Goal: Information Seeking & Learning: Find specific fact

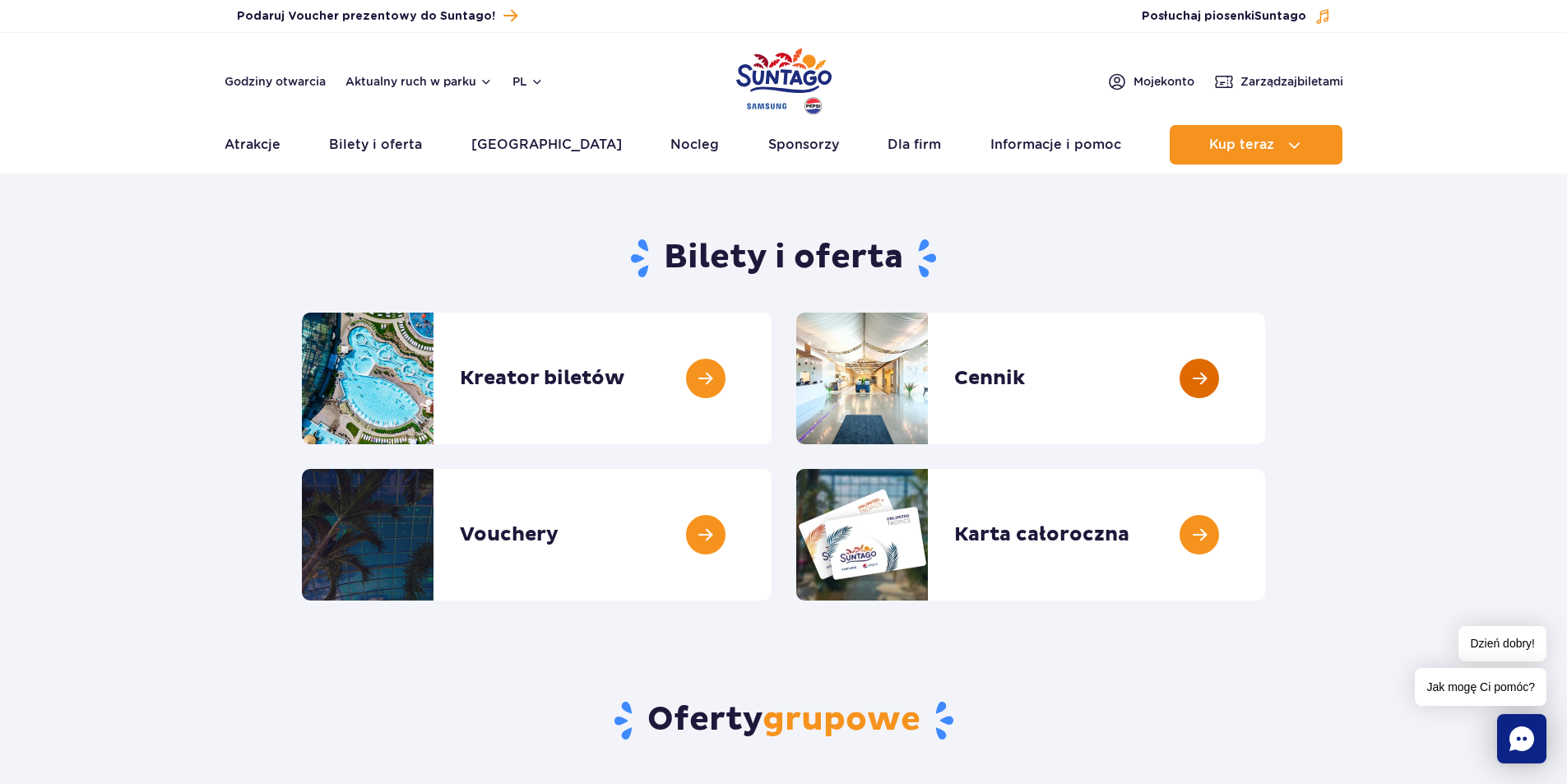
click at [1265, 371] on link at bounding box center [1265, 378] width 0 height 132
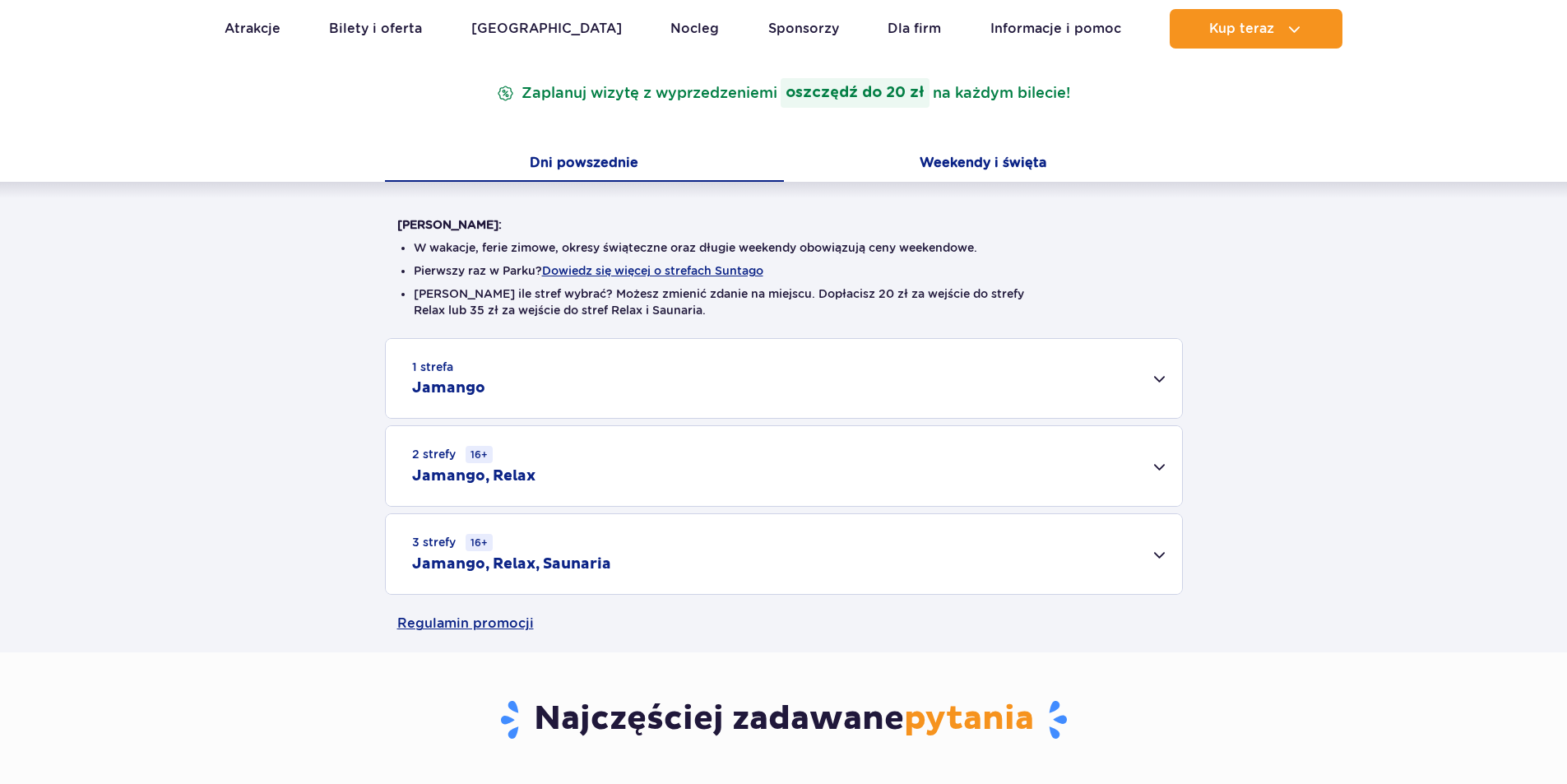
scroll to position [329, 0]
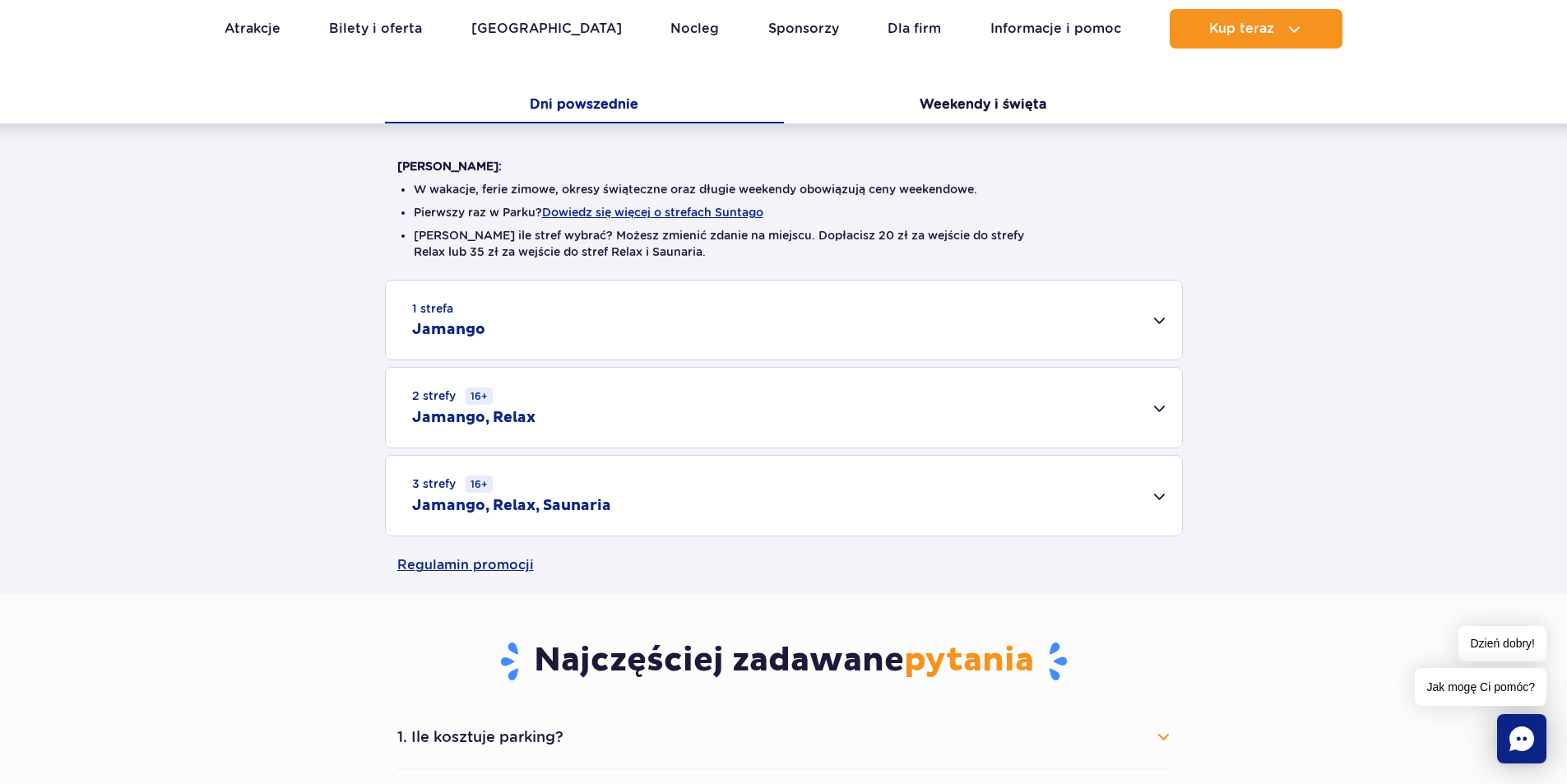
click at [1151, 324] on div "1 strefa Jamango" at bounding box center [784, 319] width 796 height 79
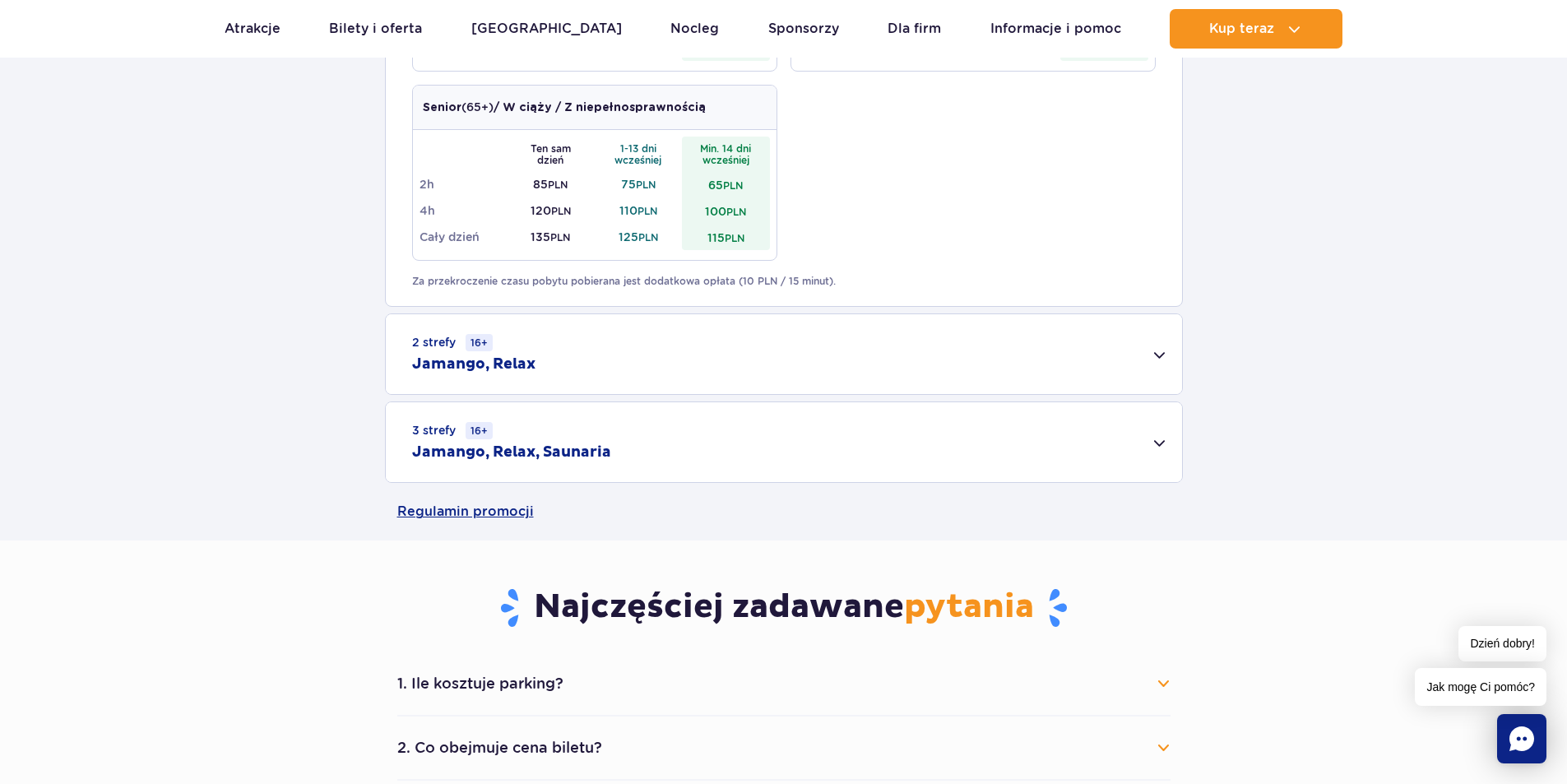
scroll to position [987, 0]
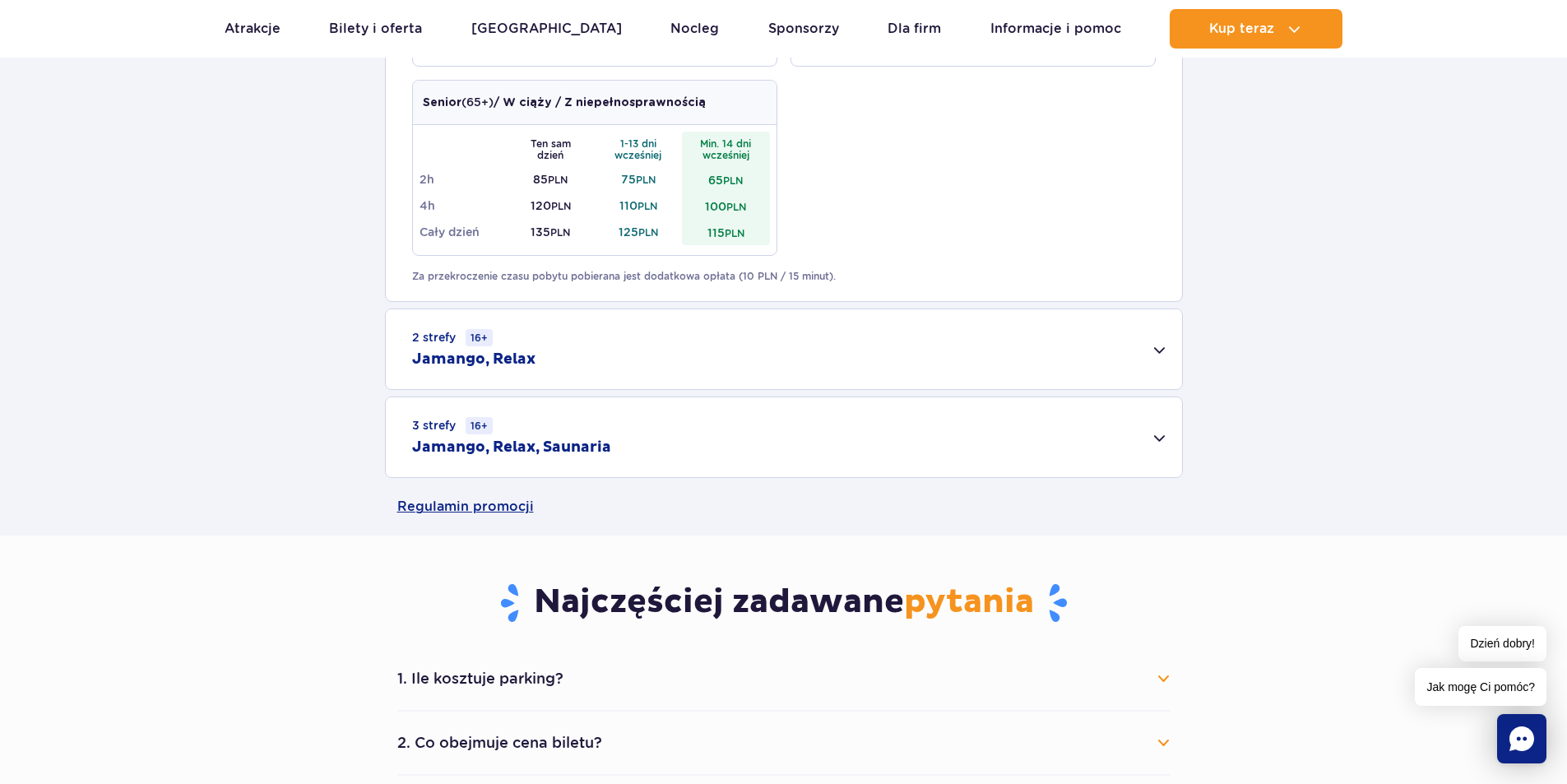
click at [1149, 342] on div "2 strefy 16+ Jamango, Relax" at bounding box center [784, 350] width 796 height 80
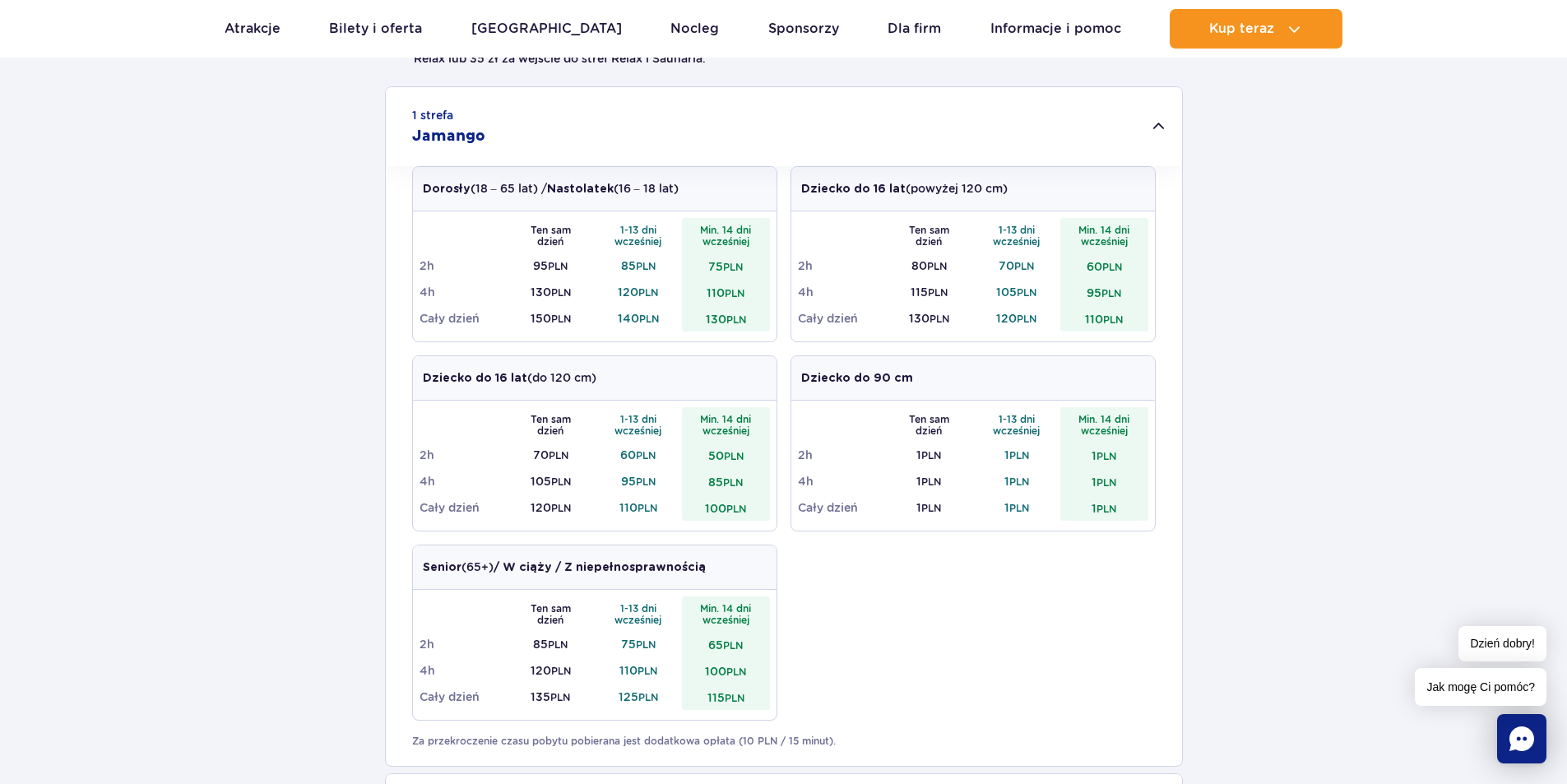
scroll to position [329, 0]
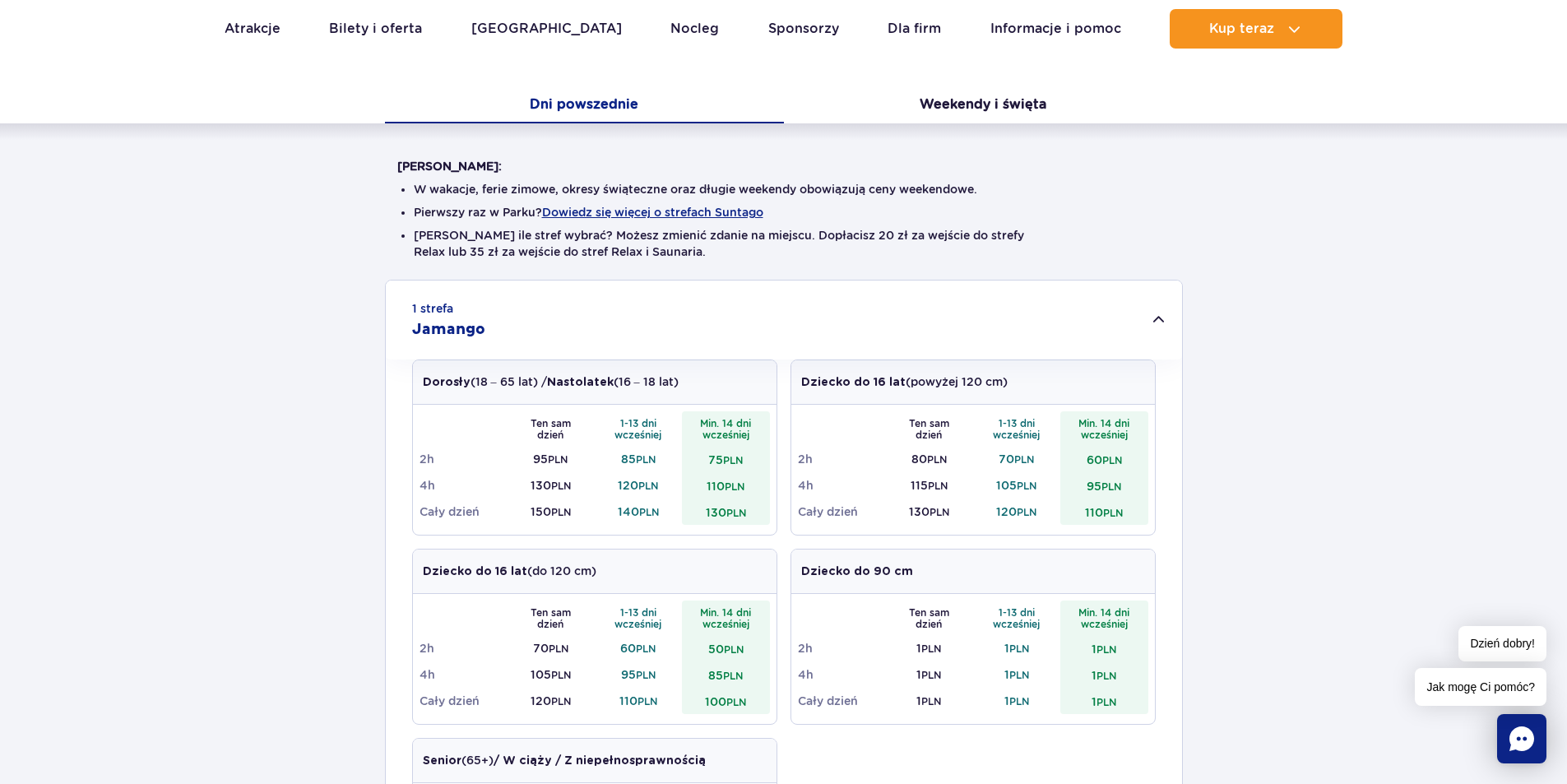
click at [425, 327] on h2 "Jamango" at bounding box center [448, 330] width 73 height 20
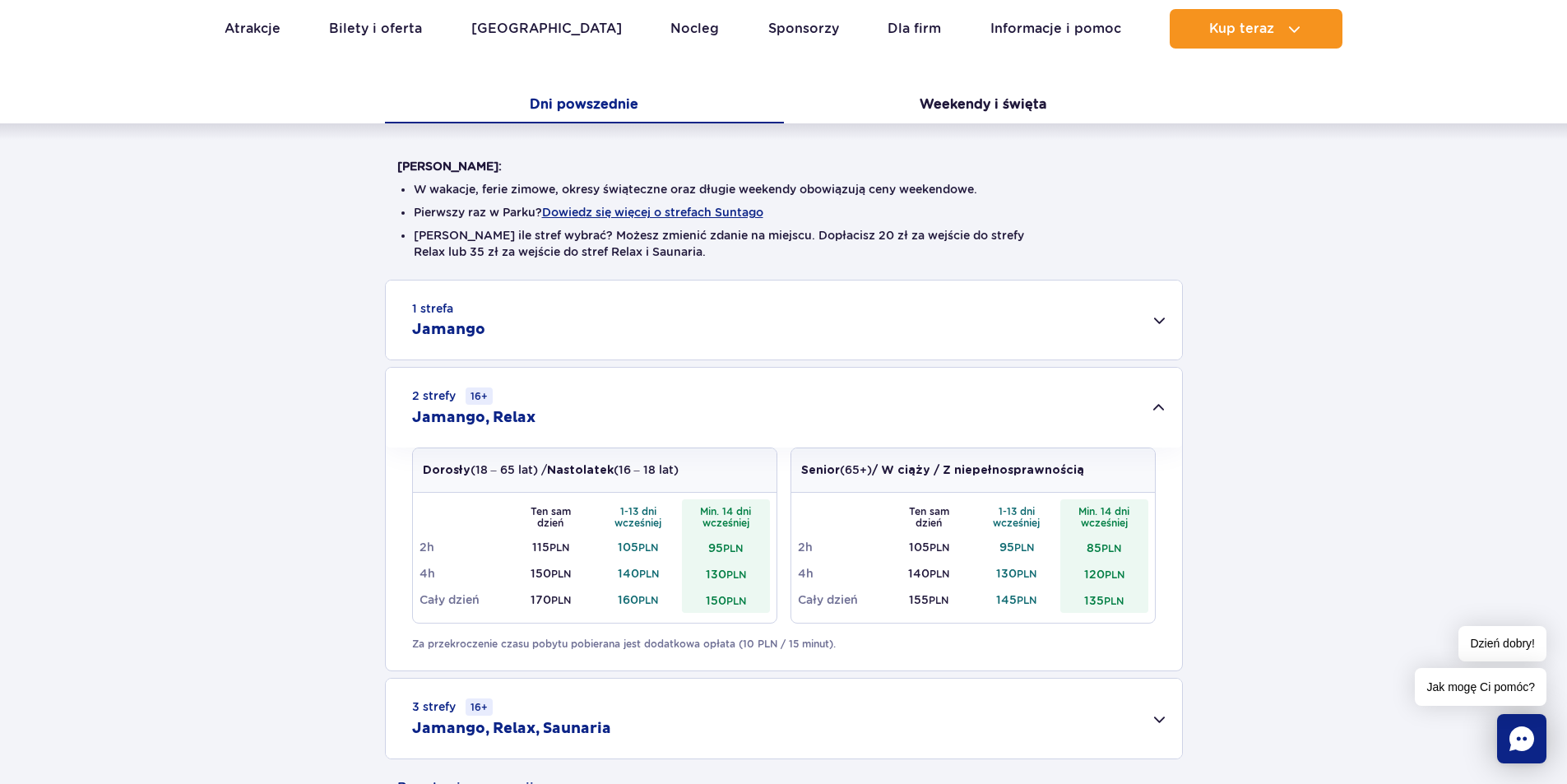
click at [1165, 326] on div "1 strefa Jamango" at bounding box center [784, 319] width 796 height 79
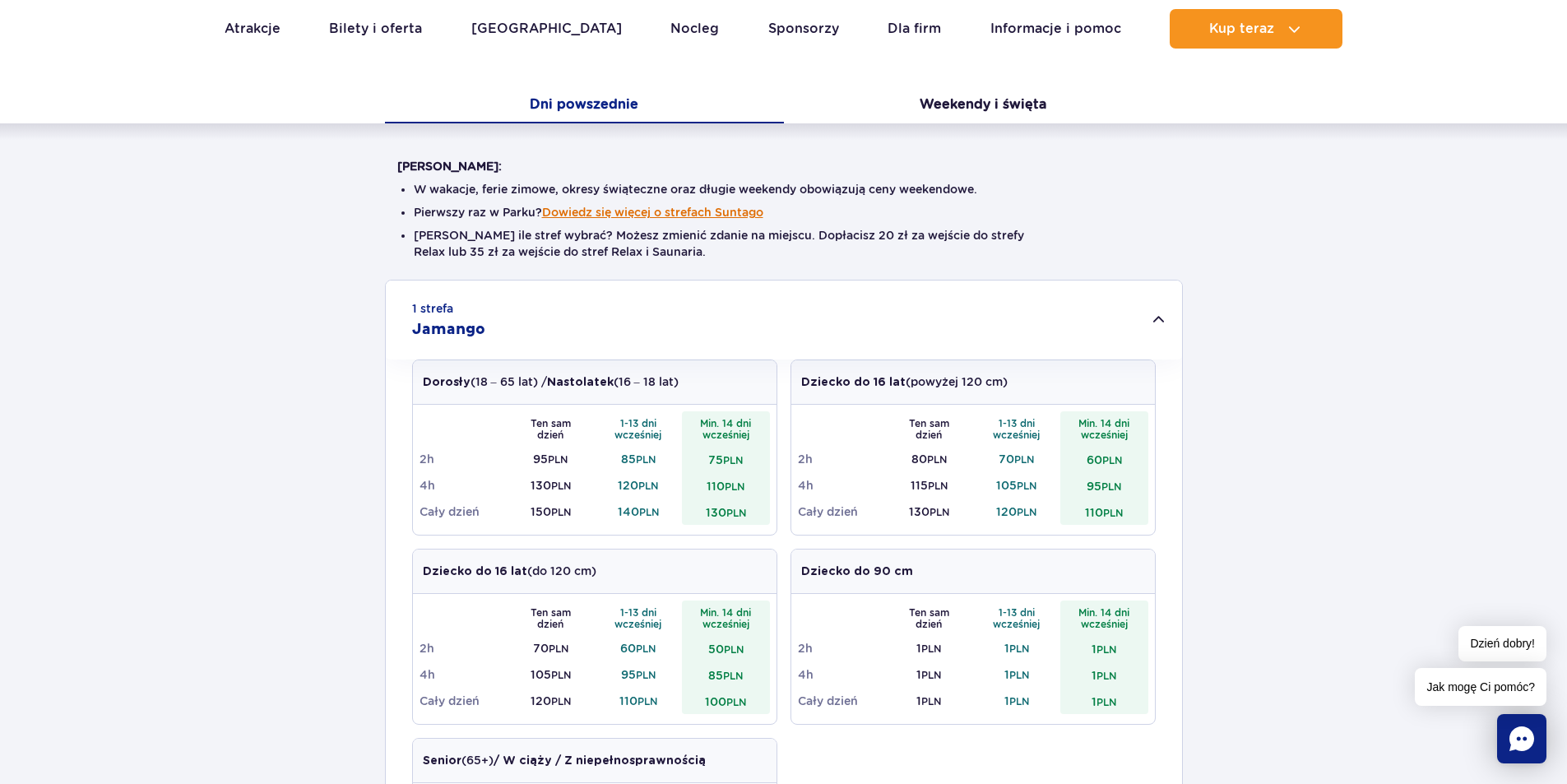
click at [677, 213] on button "Dowiedz się więcej o strefach Suntago" at bounding box center [653, 212] width 222 height 13
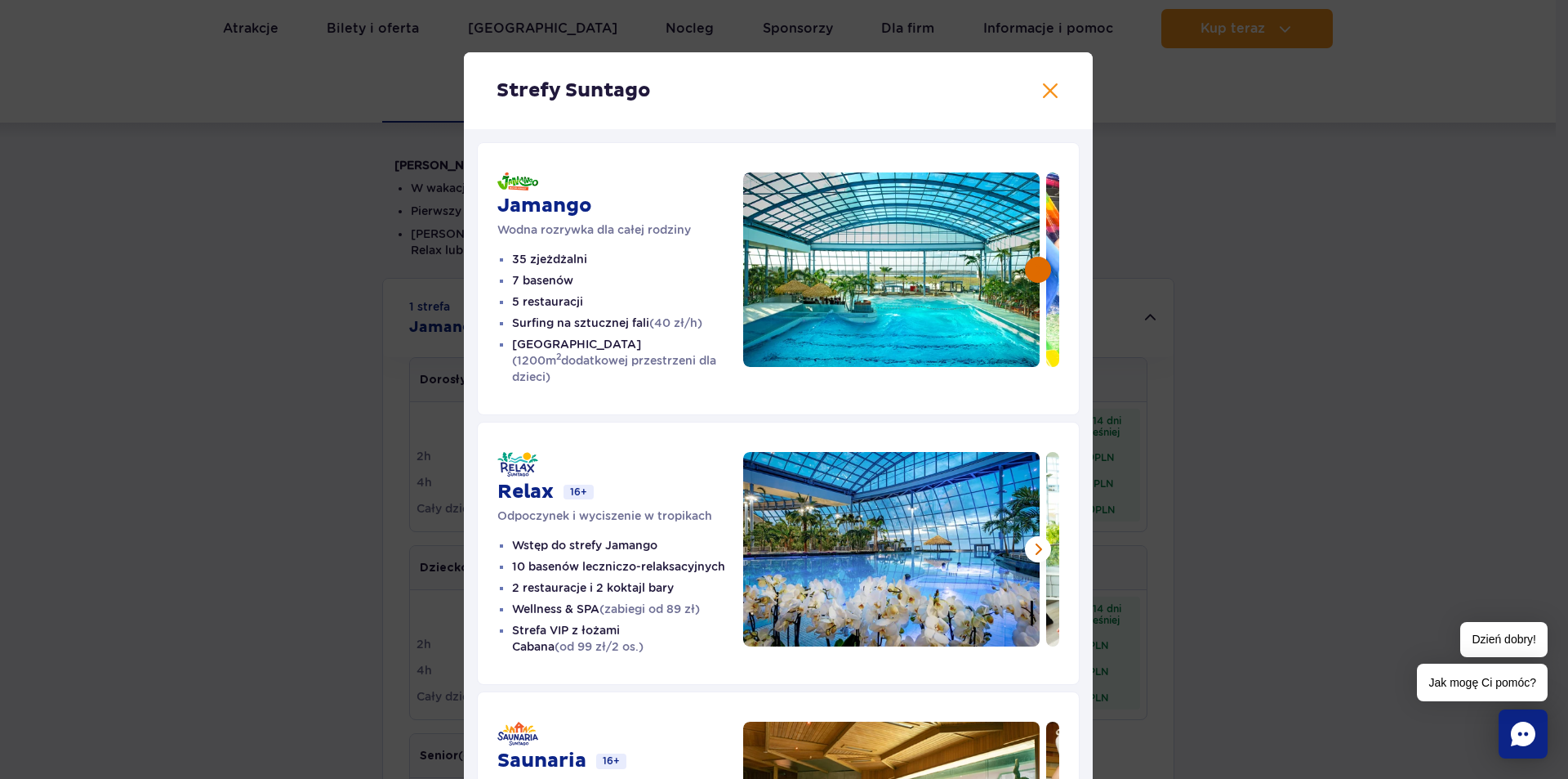
click at [1034, 268] on button at bounding box center [1038, 269] width 26 height 26
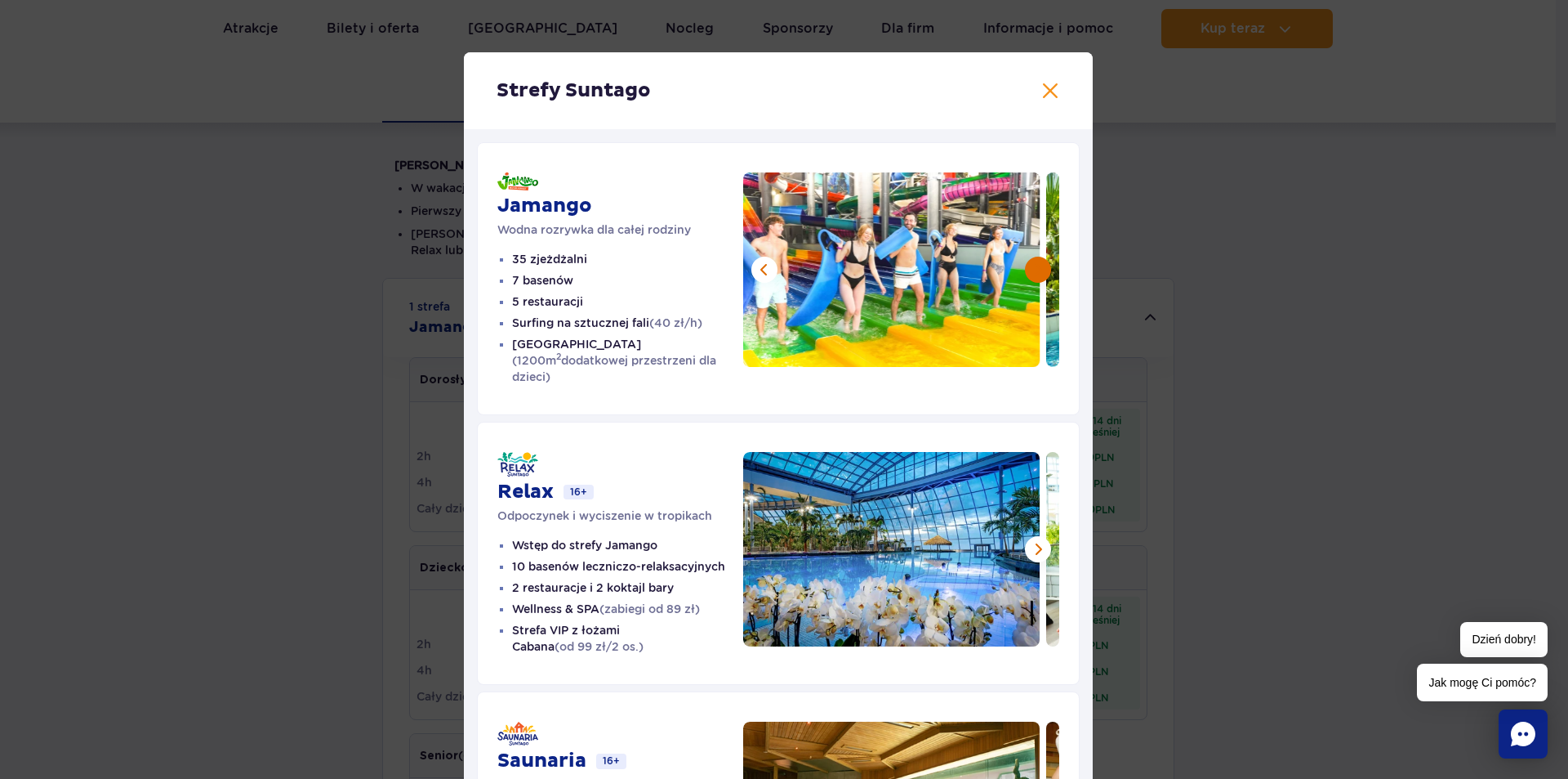
click at [1034, 268] on button at bounding box center [1038, 269] width 26 height 26
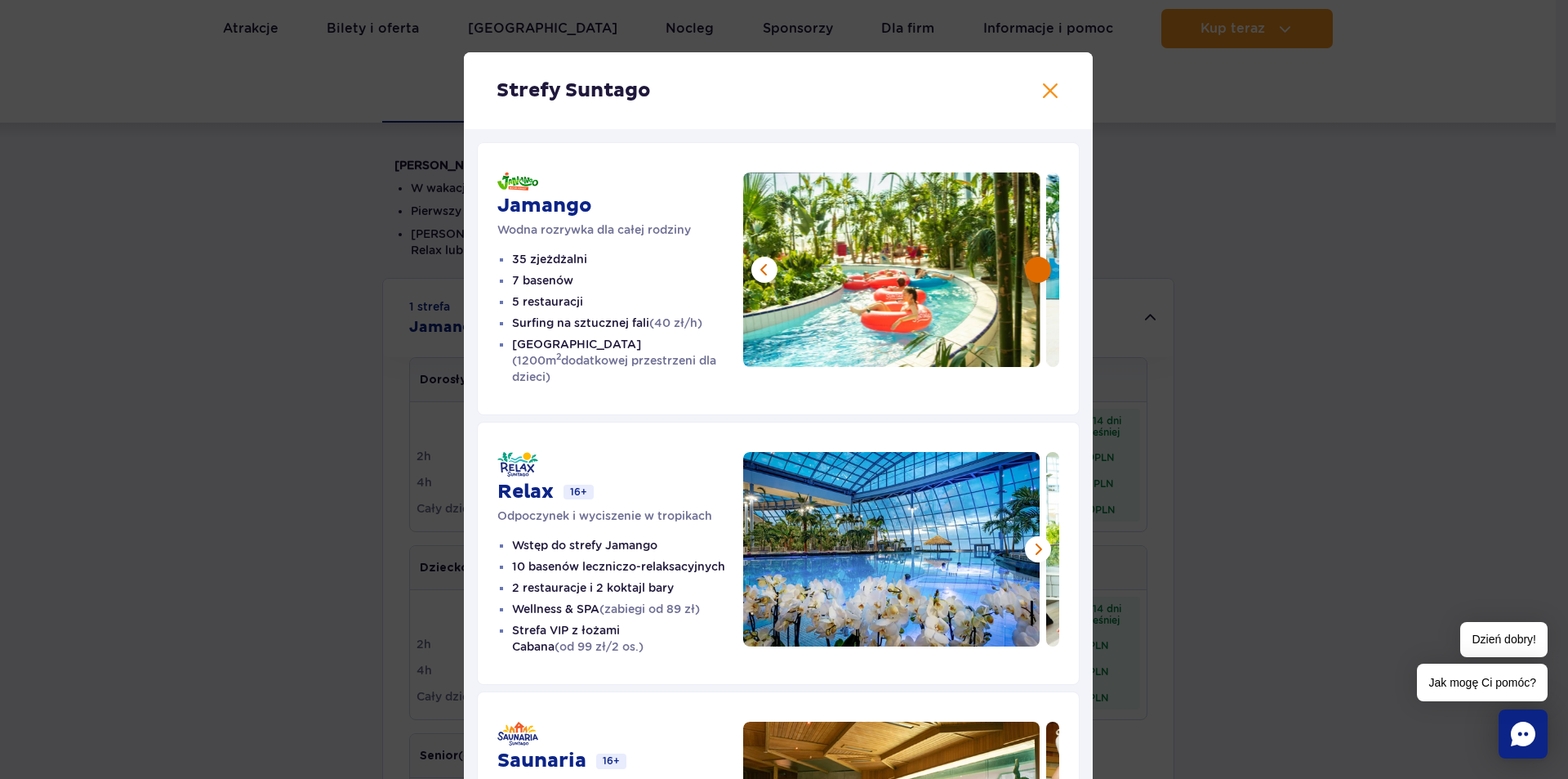
click at [1034, 268] on button at bounding box center [1038, 269] width 26 height 26
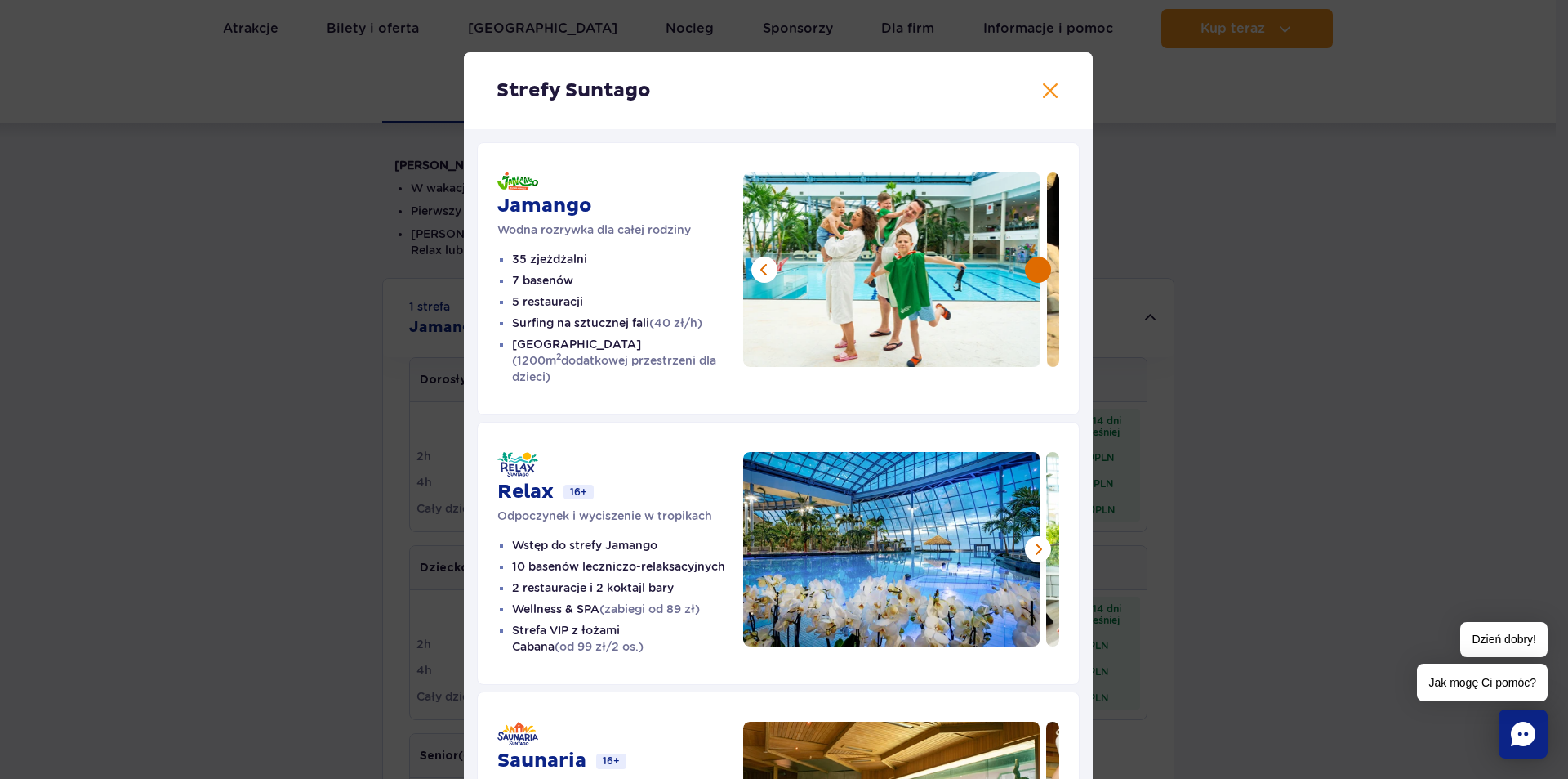
click at [1034, 268] on button at bounding box center [1038, 269] width 26 height 26
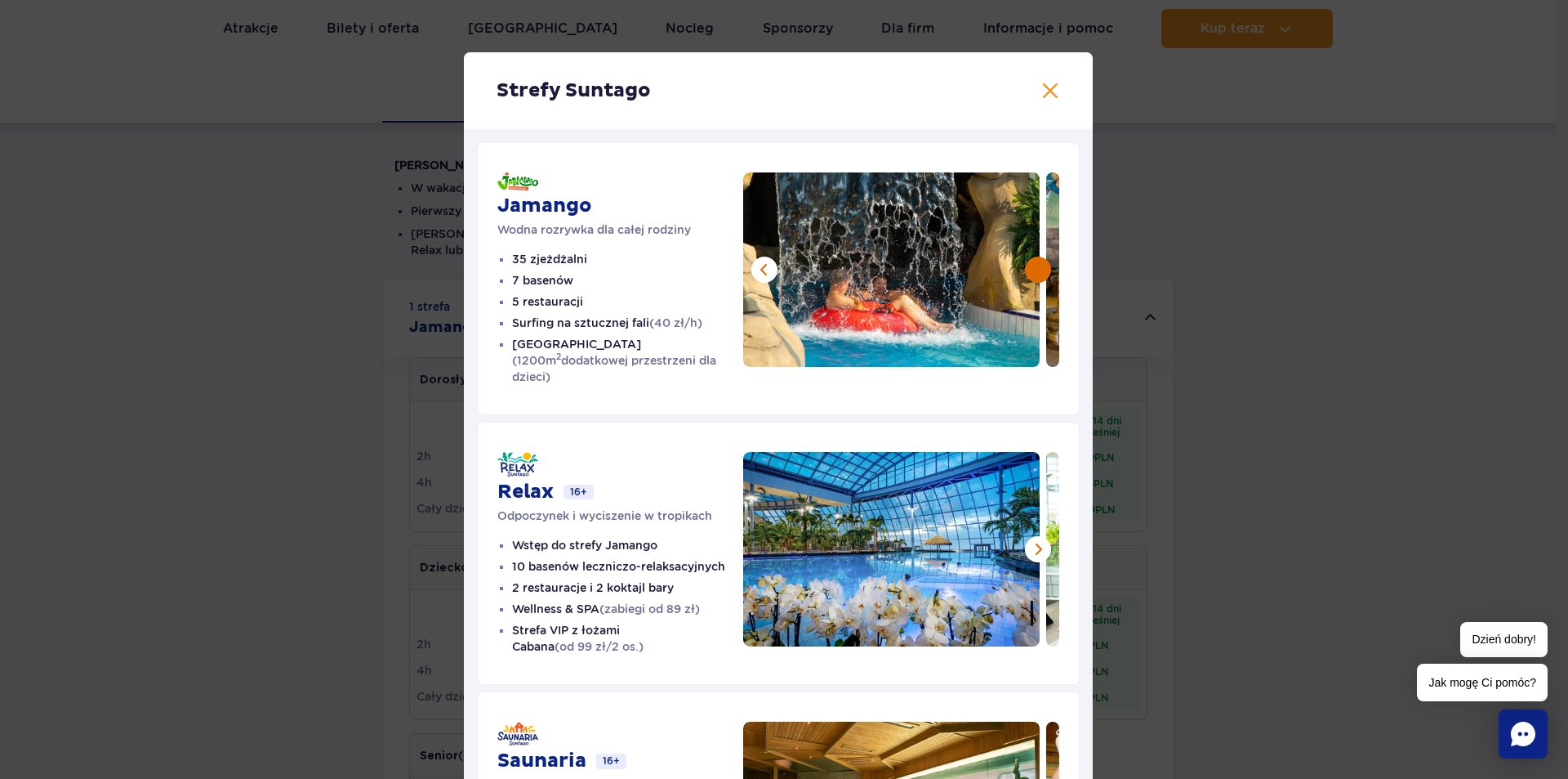
click at [1034, 268] on button at bounding box center [1038, 269] width 26 height 26
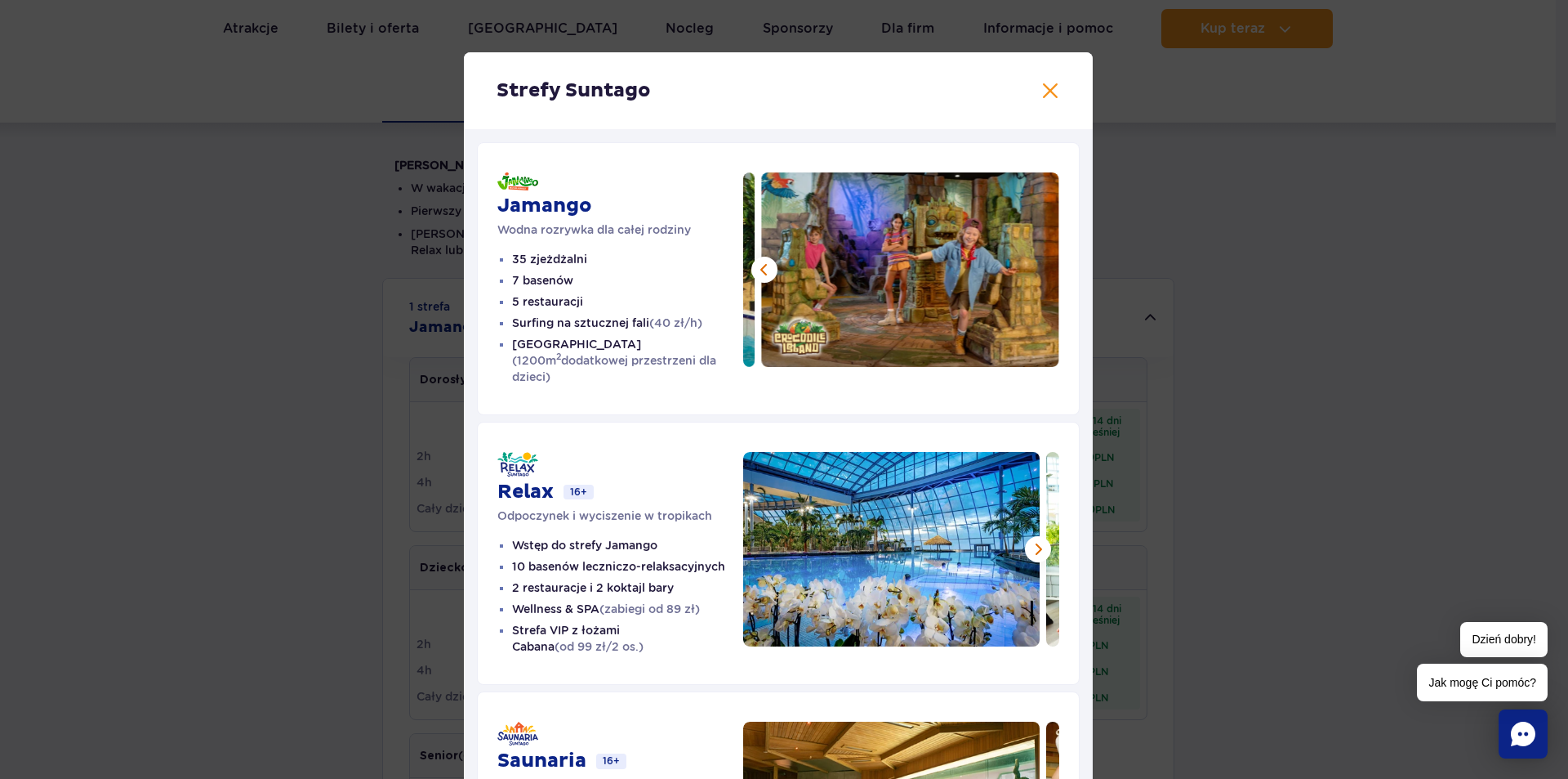
click at [1034, 268] on img at bounding box center [911, 270] width 298 height 194
click at [1041, 88] on button at bounding box center [1050, 90] width 19 height 19
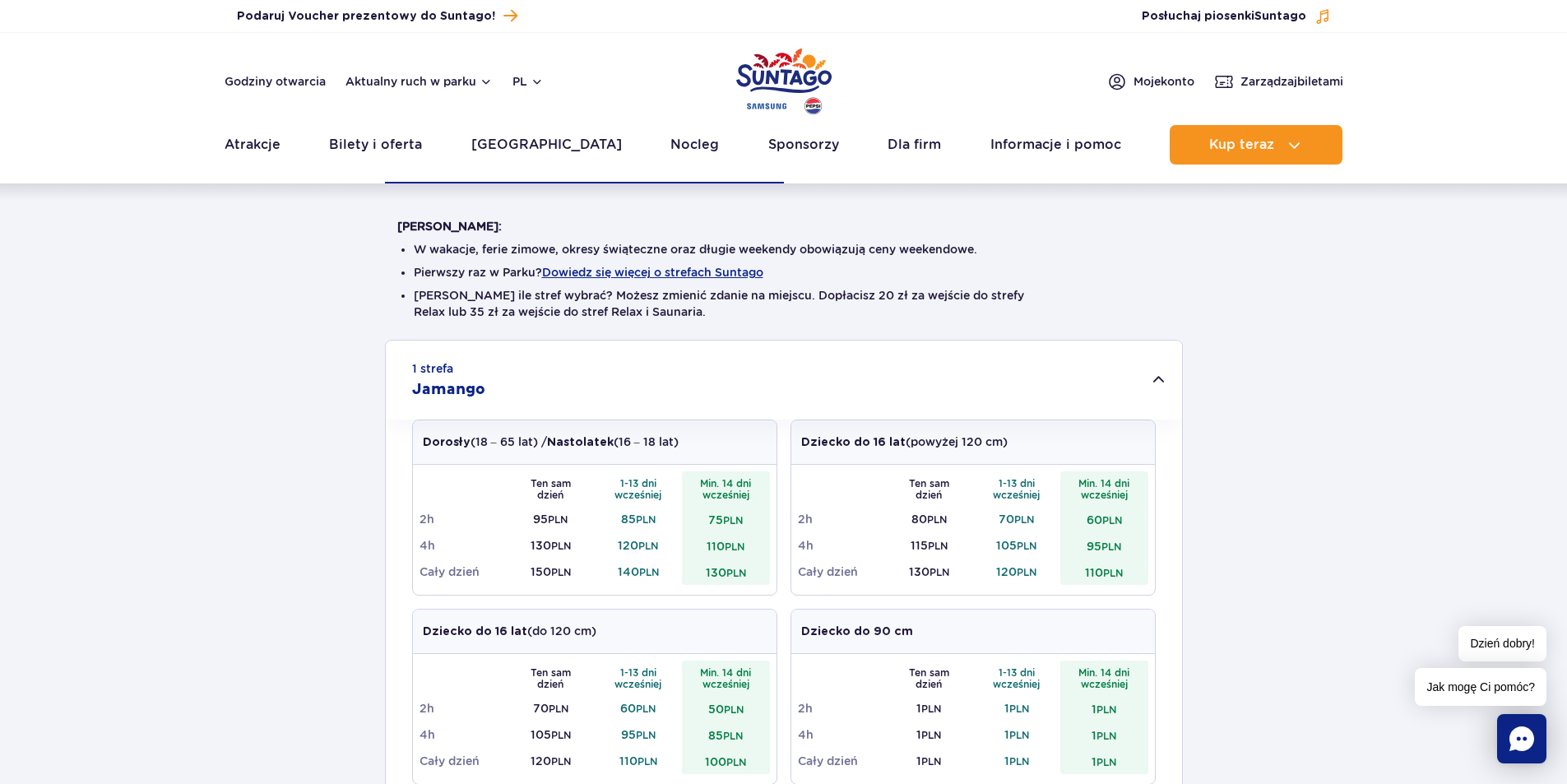
scroll to position [0, 0]
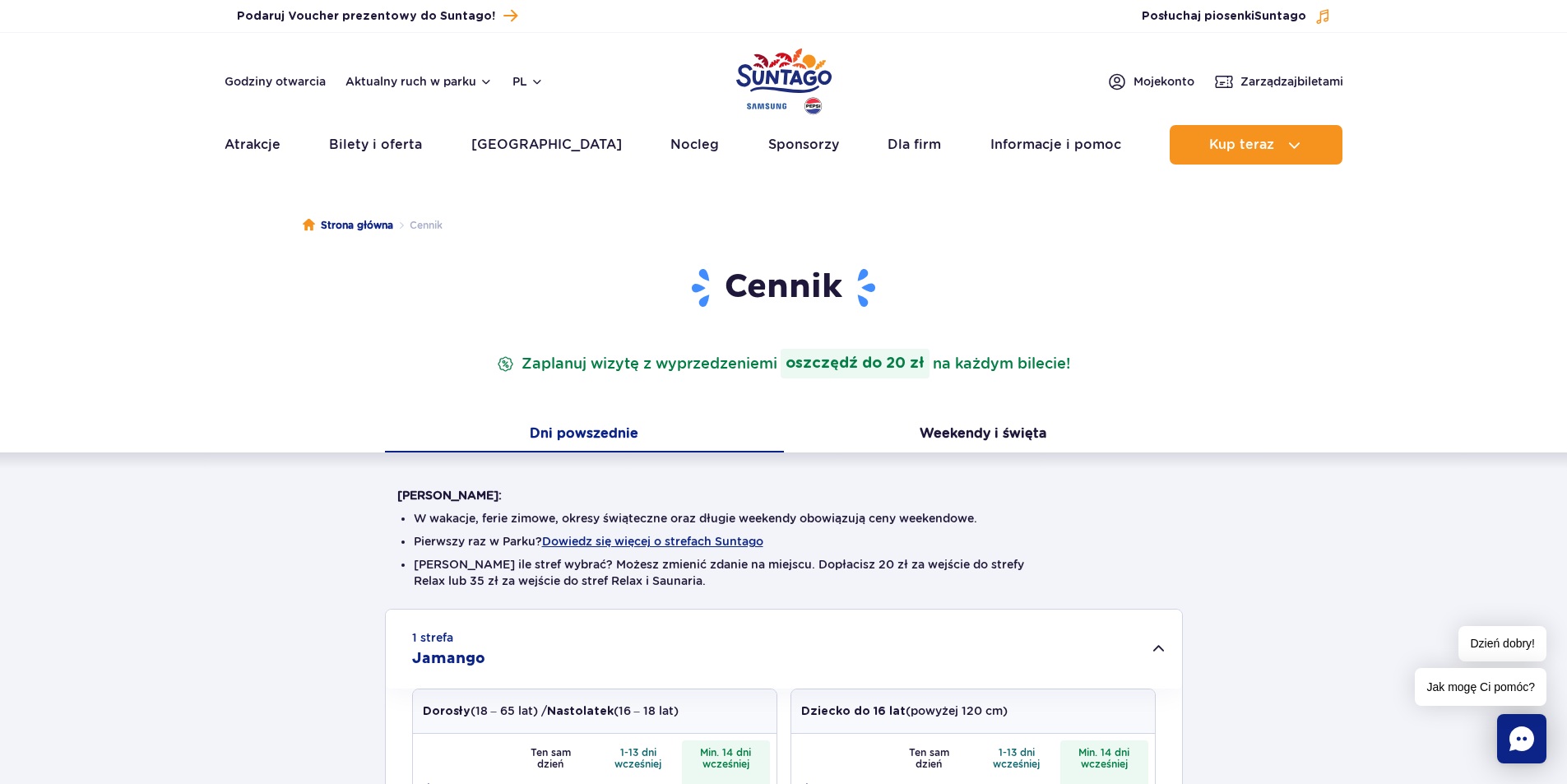
click at [801, 84] on img "Park of Poland" at bounding box center [784, 81] width 96 height 75
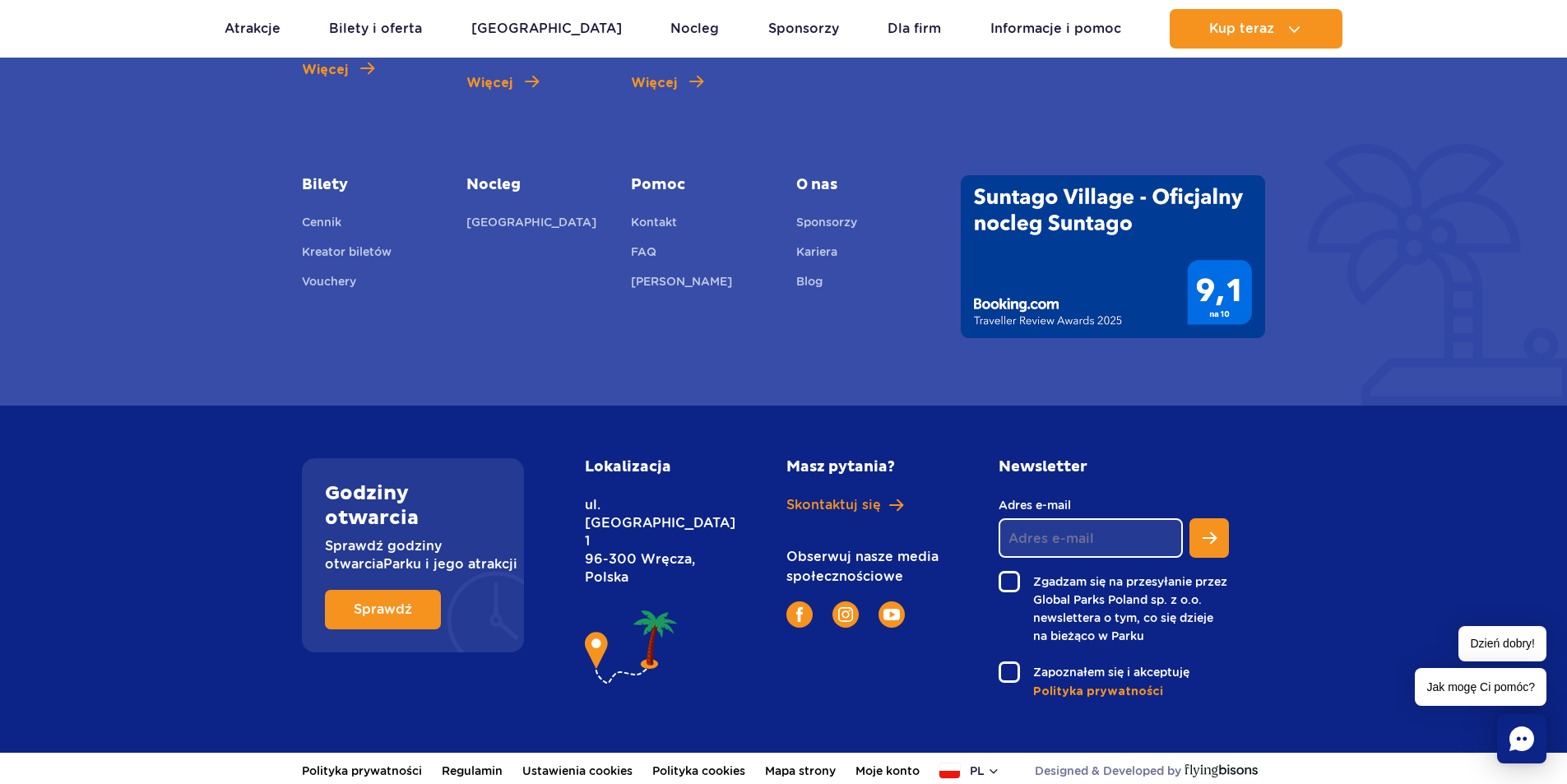
scroll to position [3388, 0]
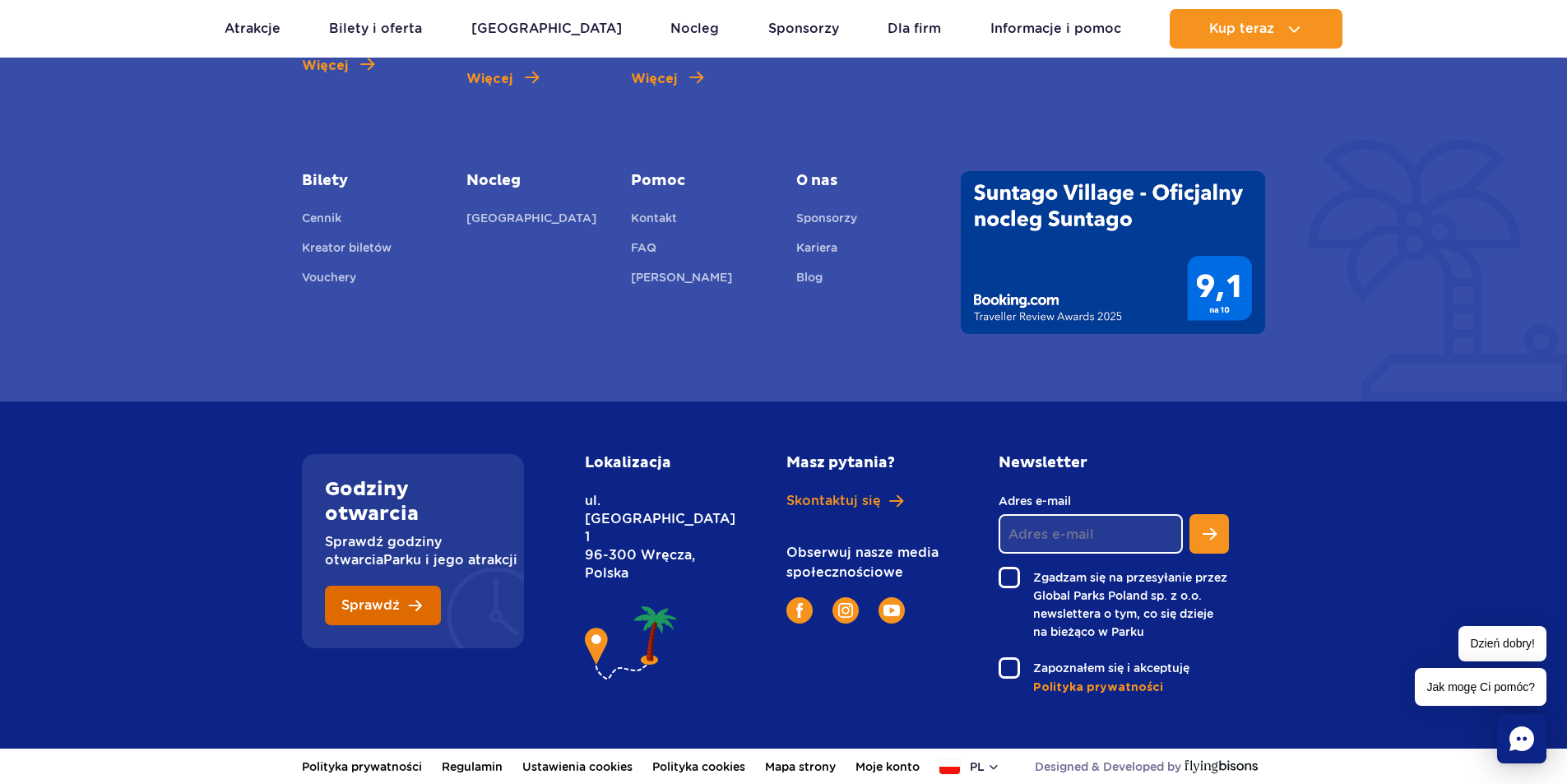
click at [415, 607] on link "Sprawdź" at bounding box center [383, 605] width 116 height 39
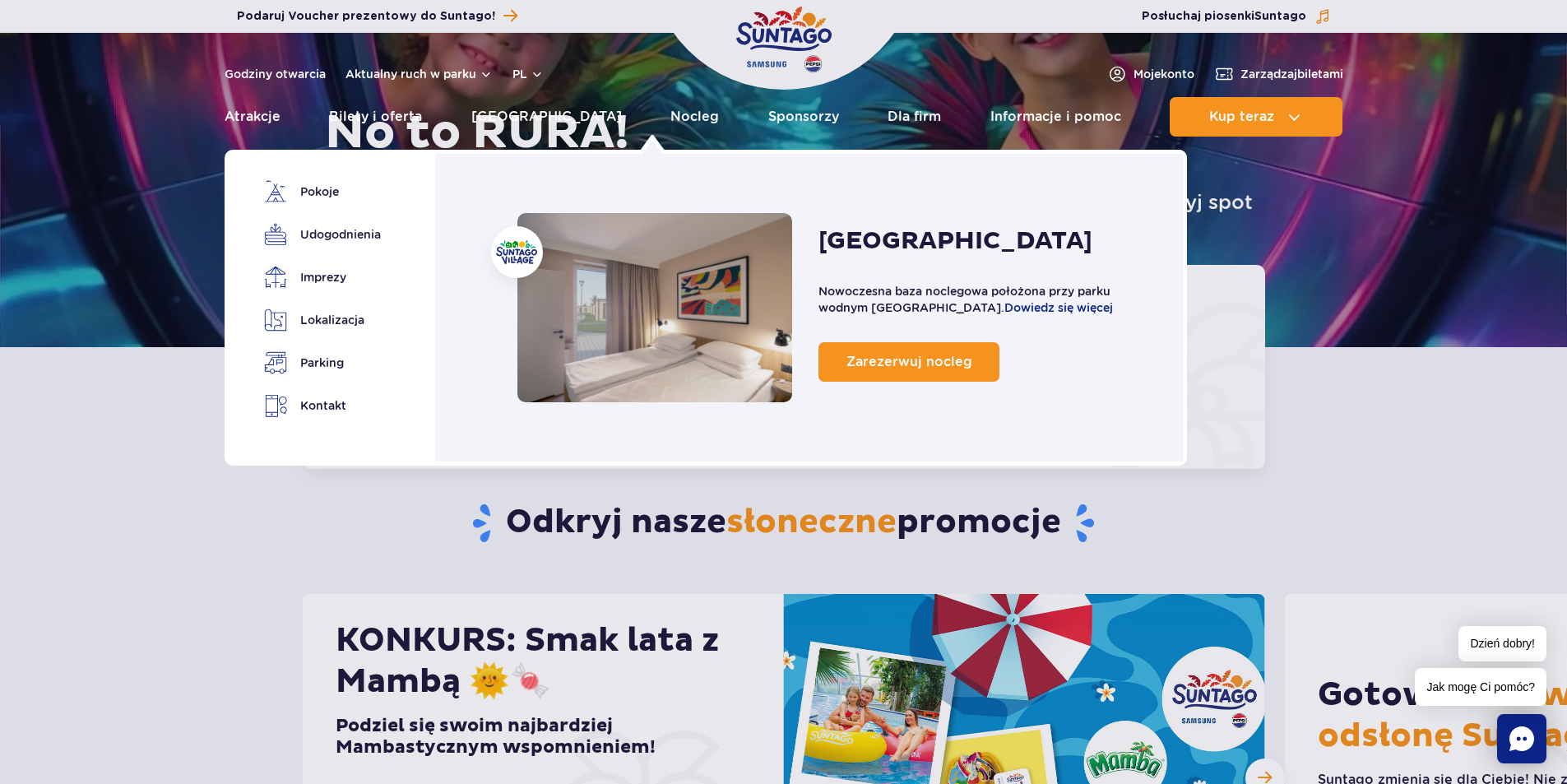
scroll to position [411, 0]
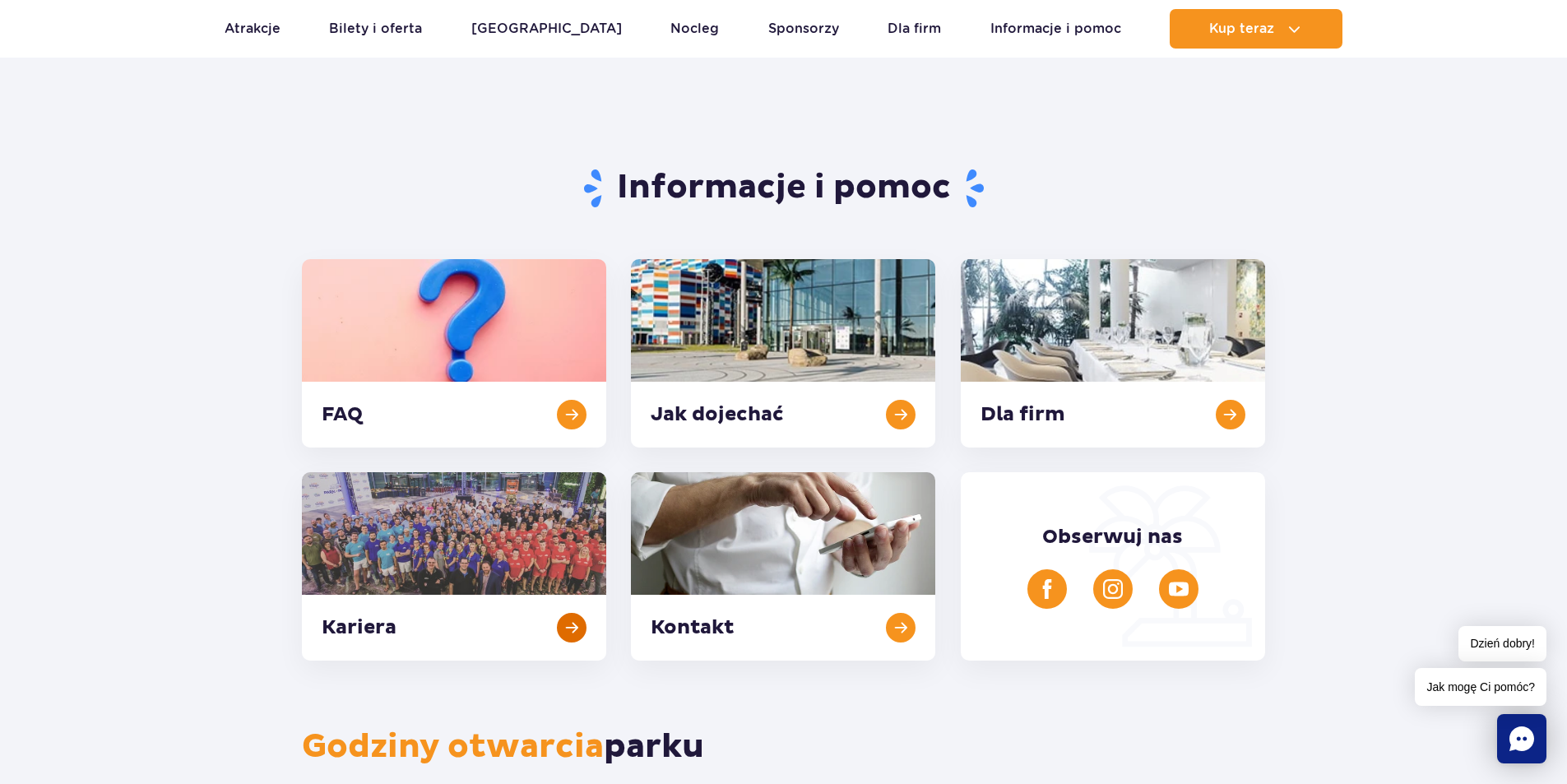
scroll to position [22, 0]
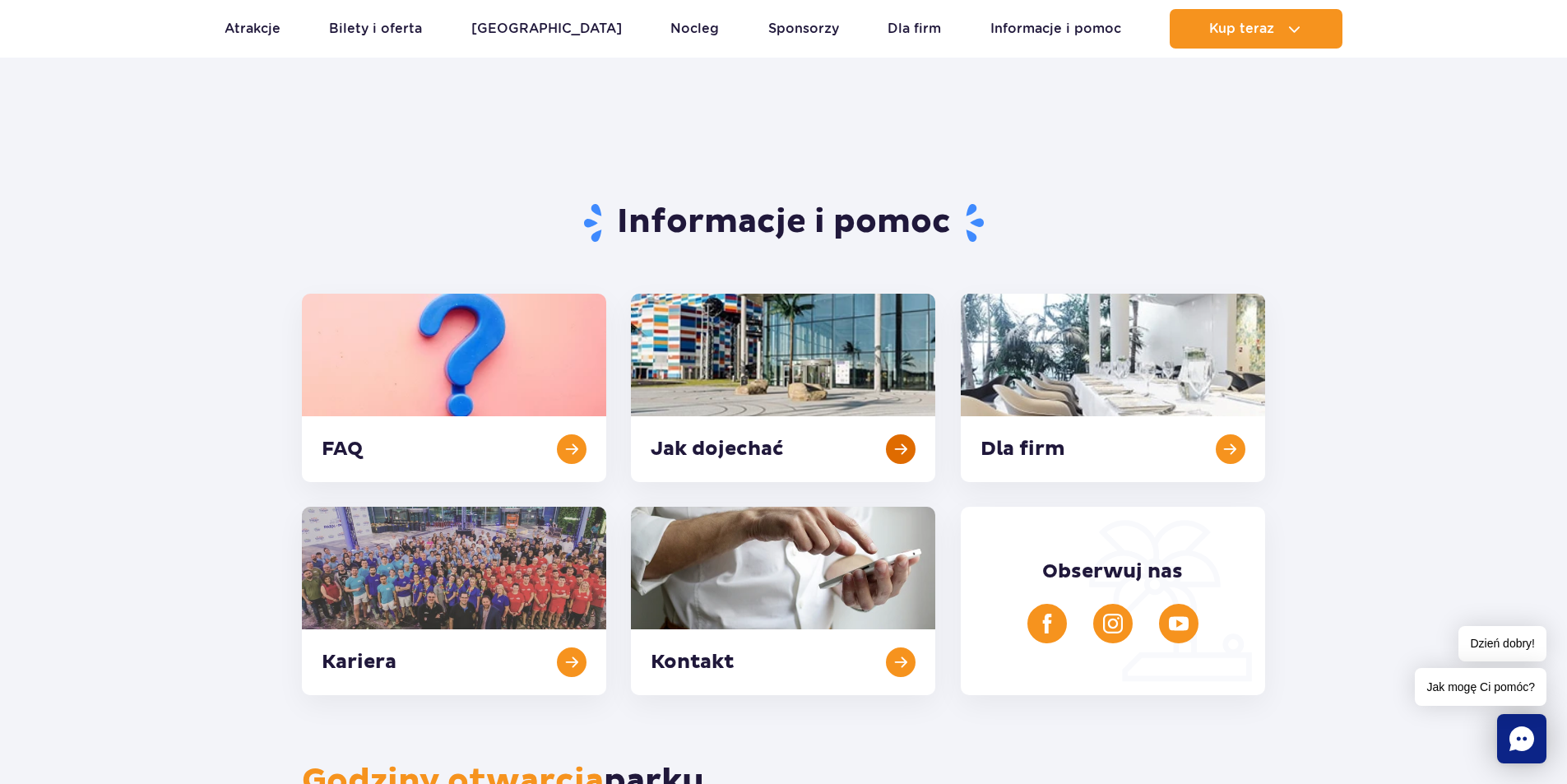
click at [741, 452] on link at bounding box center [784, 388] width 305 height 188
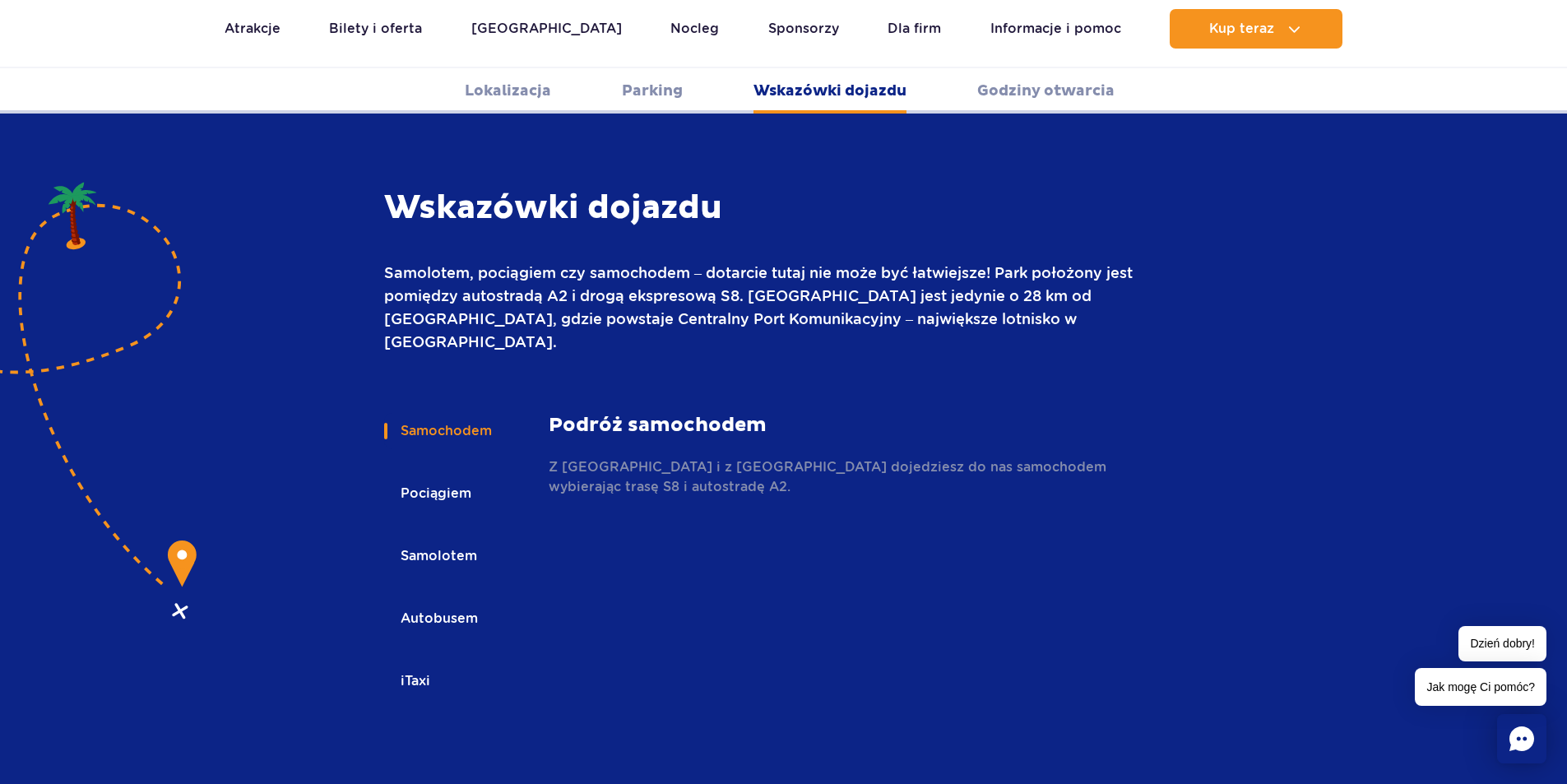
click at [442, 600] on button "Autobusem" at bounding box center [438, 618] width 107 height 36
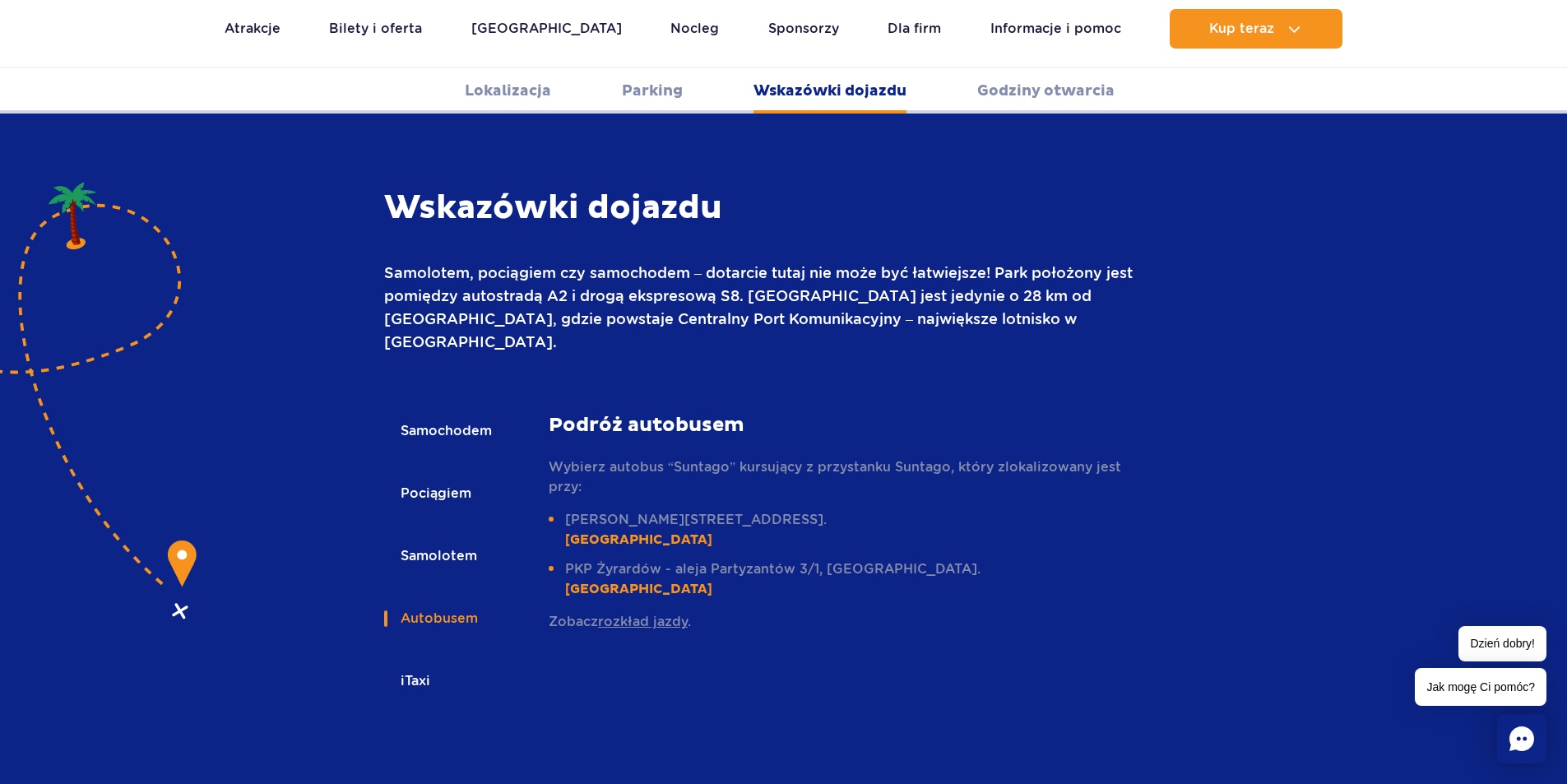
click at [675, 613] on link "rozkład jazdy" at bounding box center [643, 621] width 90 height 16
click at [450, 600] on button "Autobusem" at bounding box center [438, 618] width 107 height 36
click at [628, 613] on link "rozkład jazdy" at bounding box center [643, 621] width 90 height 16
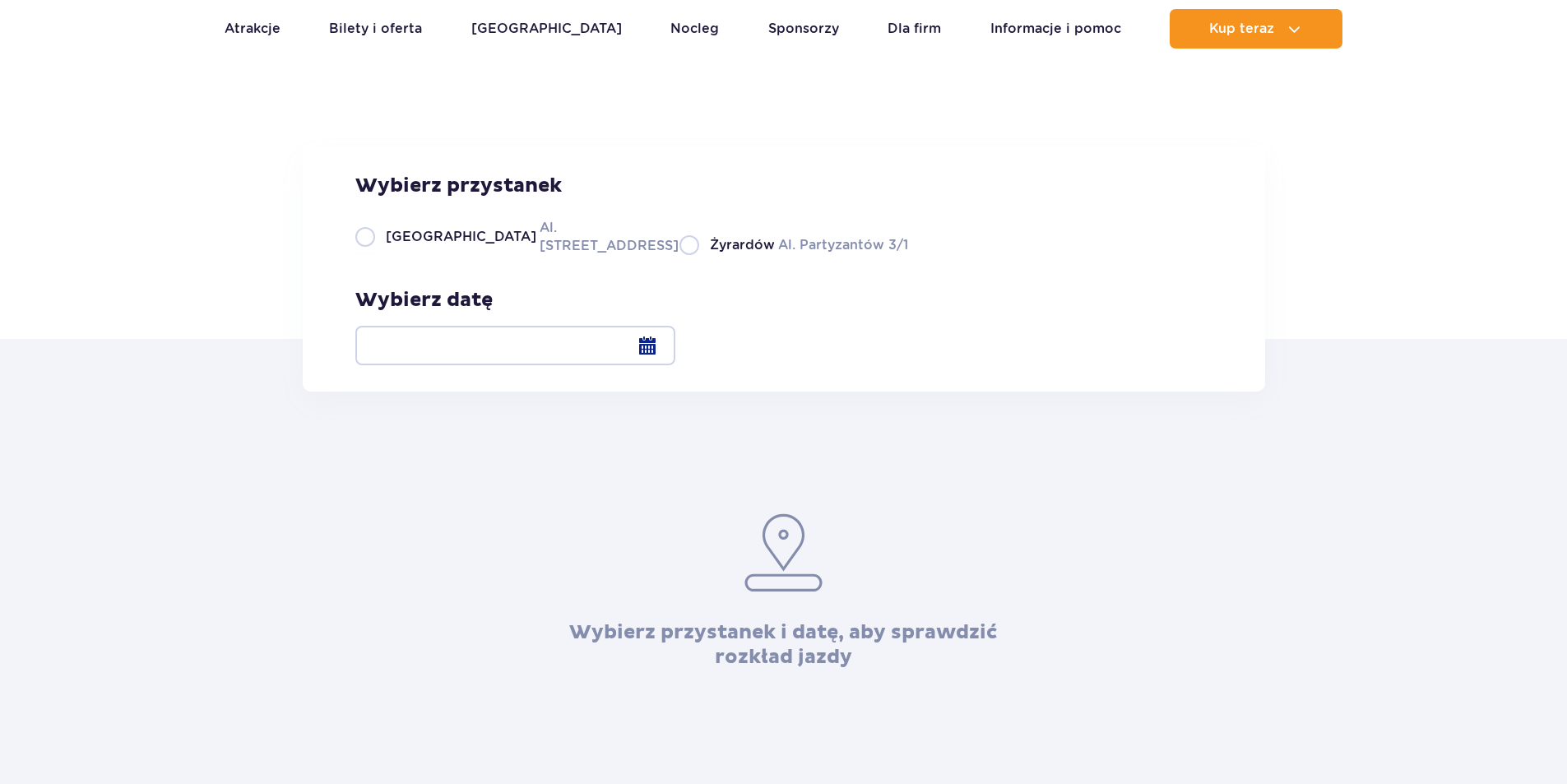
scroll to position [164, 0]
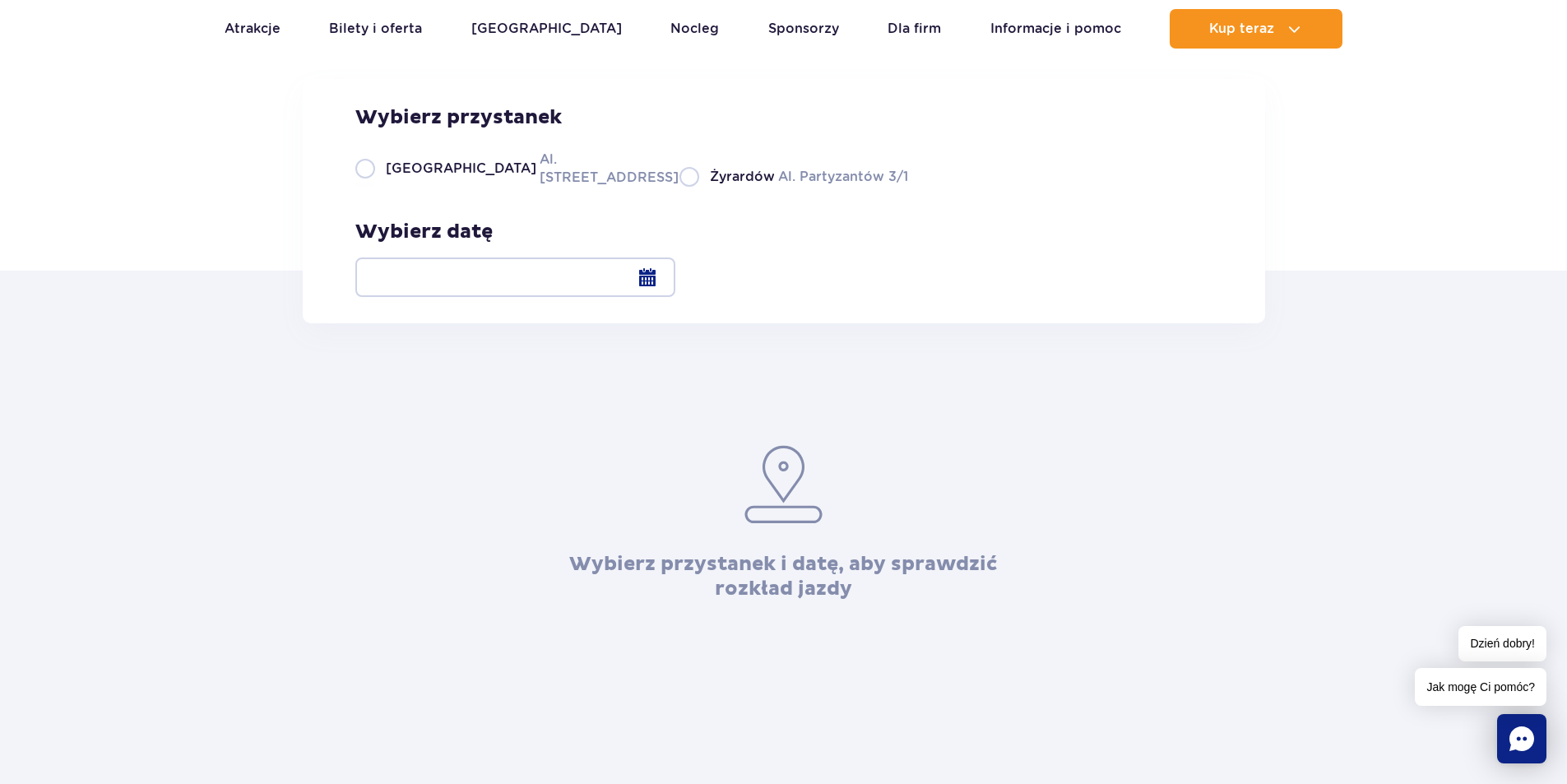
click at [675, 279] on div at bounding box center [516, 277] width 320 height 39
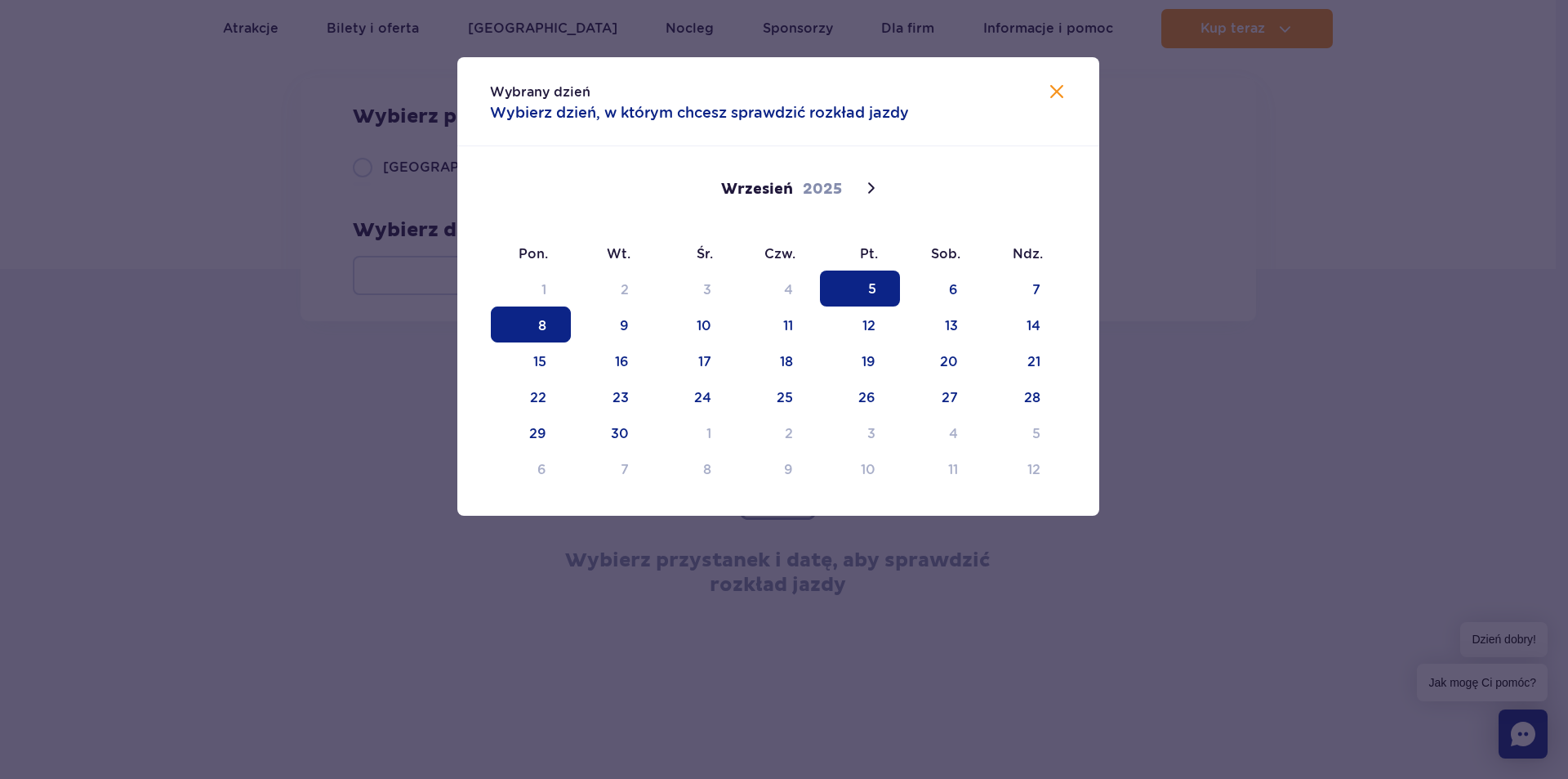
click at [543, 335] on span "8" at bounding box center [530, 324] width 80 height 36
